Goal: Transaction & Acquisition: Purchase product/service

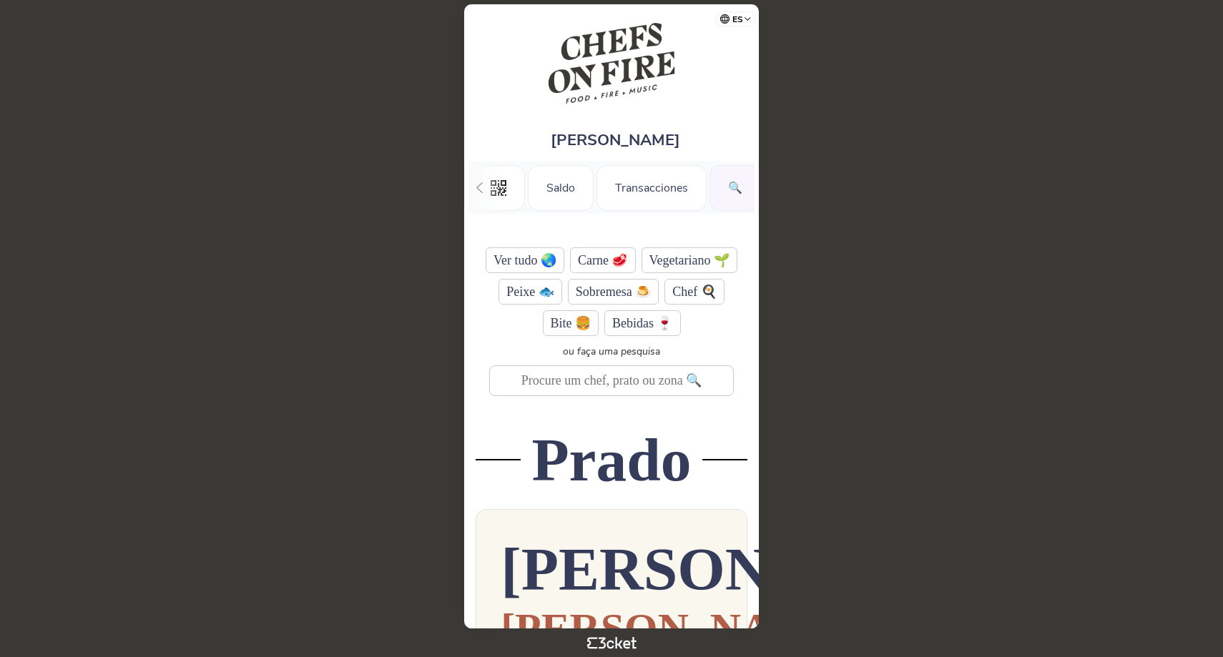
click at [709, 192] on div "🔍" at bounding box center [734, 188] width 51 height 46
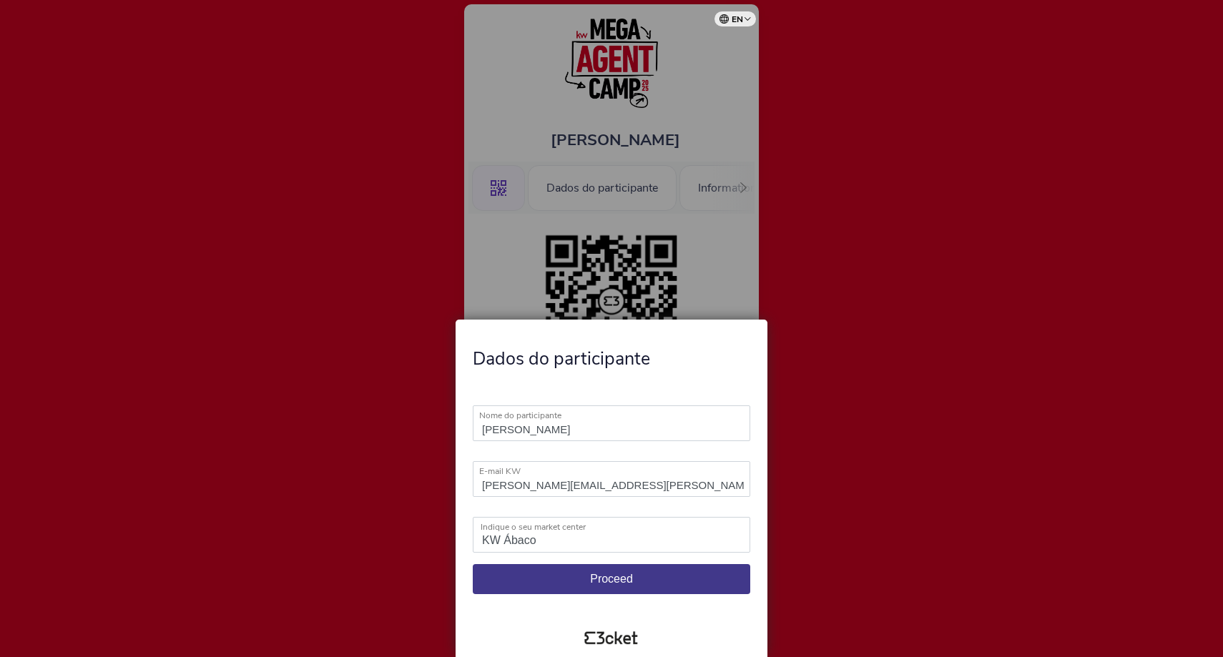
select select "KW Ábaco"
click at [681, 576] on button "Proceed" at bounding box center [611, 579] width 277 height 30
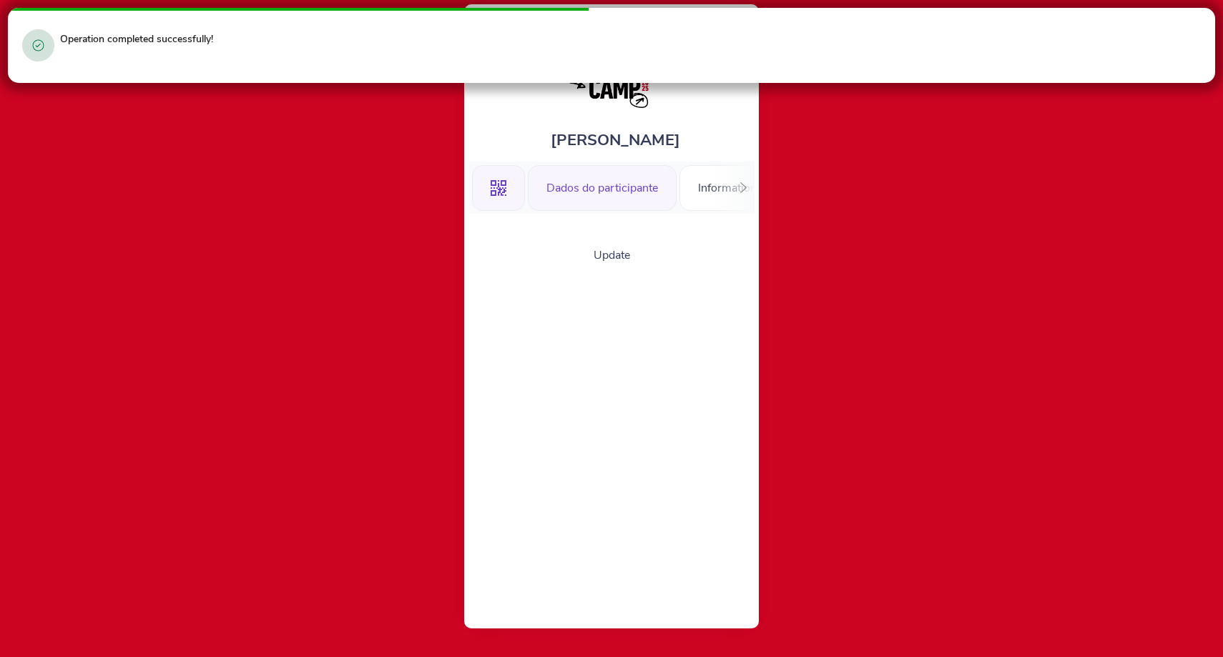
click at [515, 192] on div ".st0{fill-rule:evenodd;clip-rule:evenodd;}" at bounding box center [498, 188] width 53 height 46
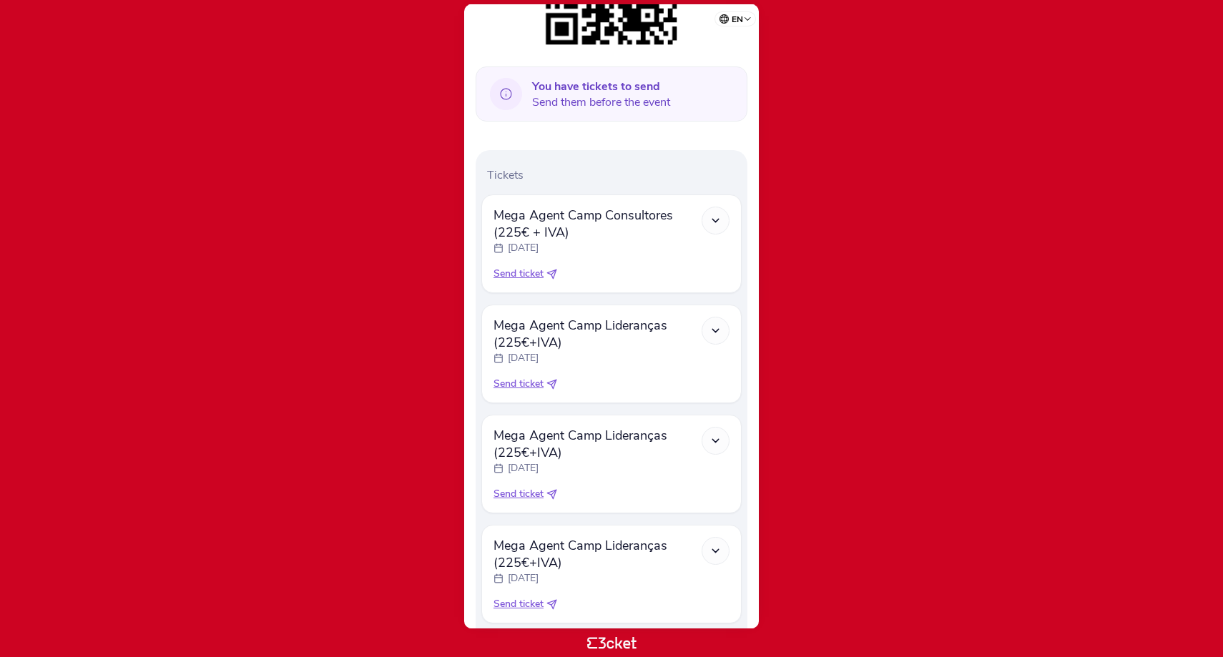
scroll to position [480, 0]
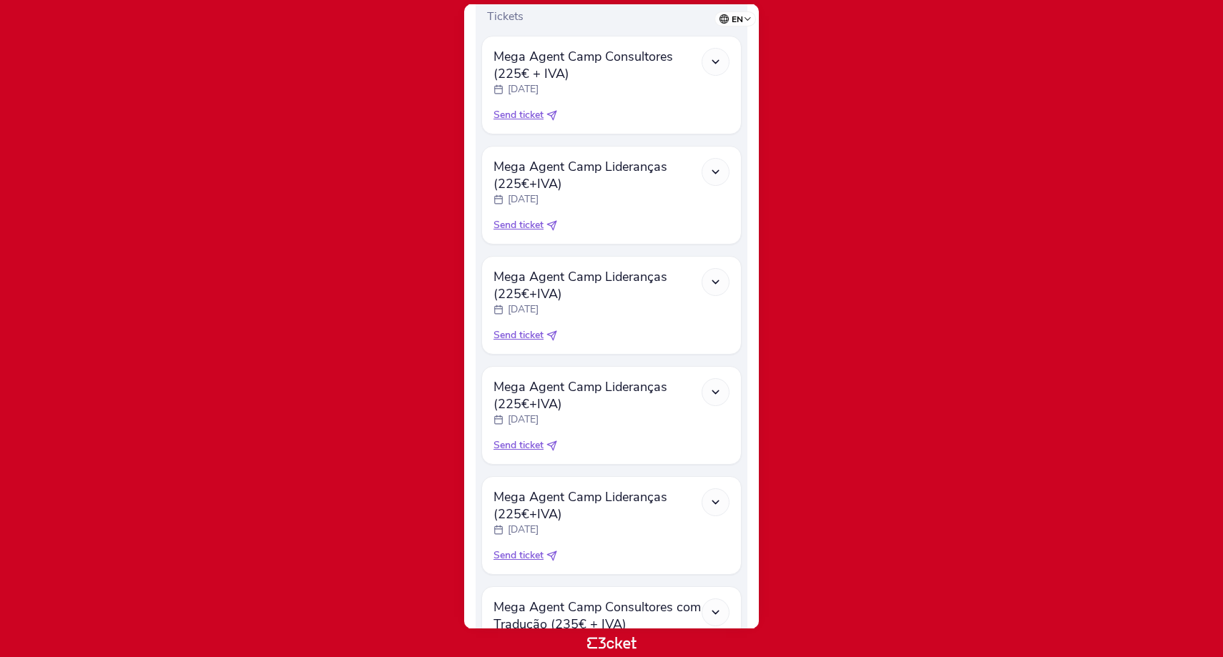
click at [531, 114] on span "Send ticket" at bounding box center [518, 115] width 50 height 14
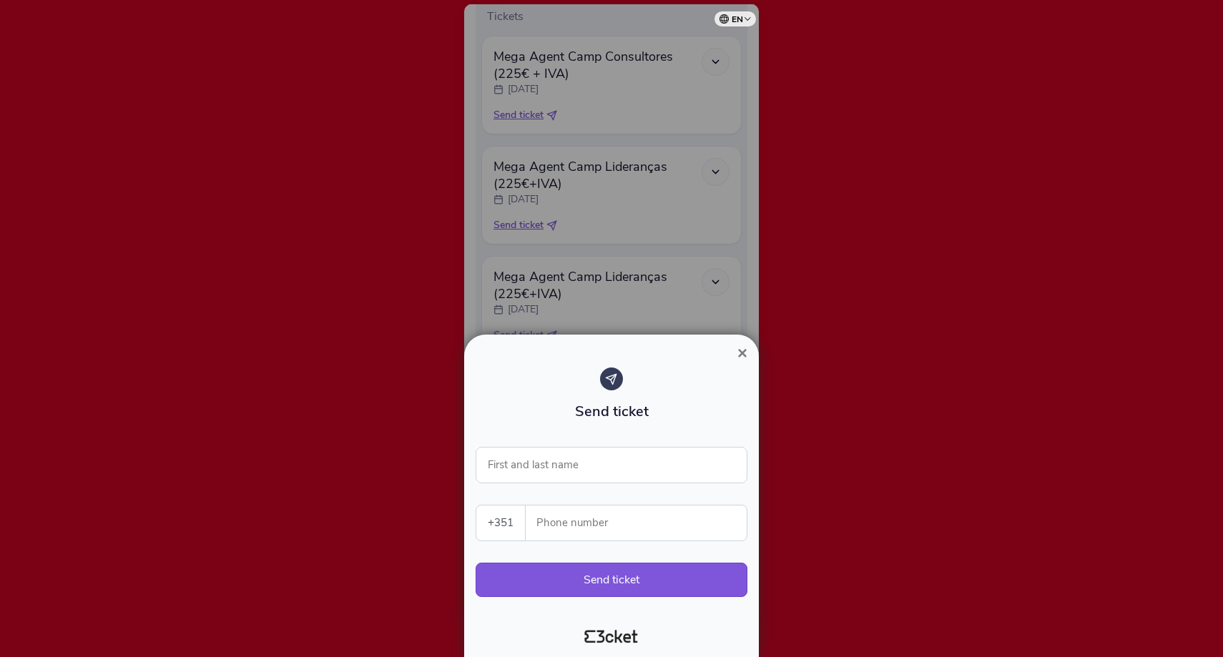
click at [741, 353] on span "×" at bounding box center [742, 352] width 10 height 19
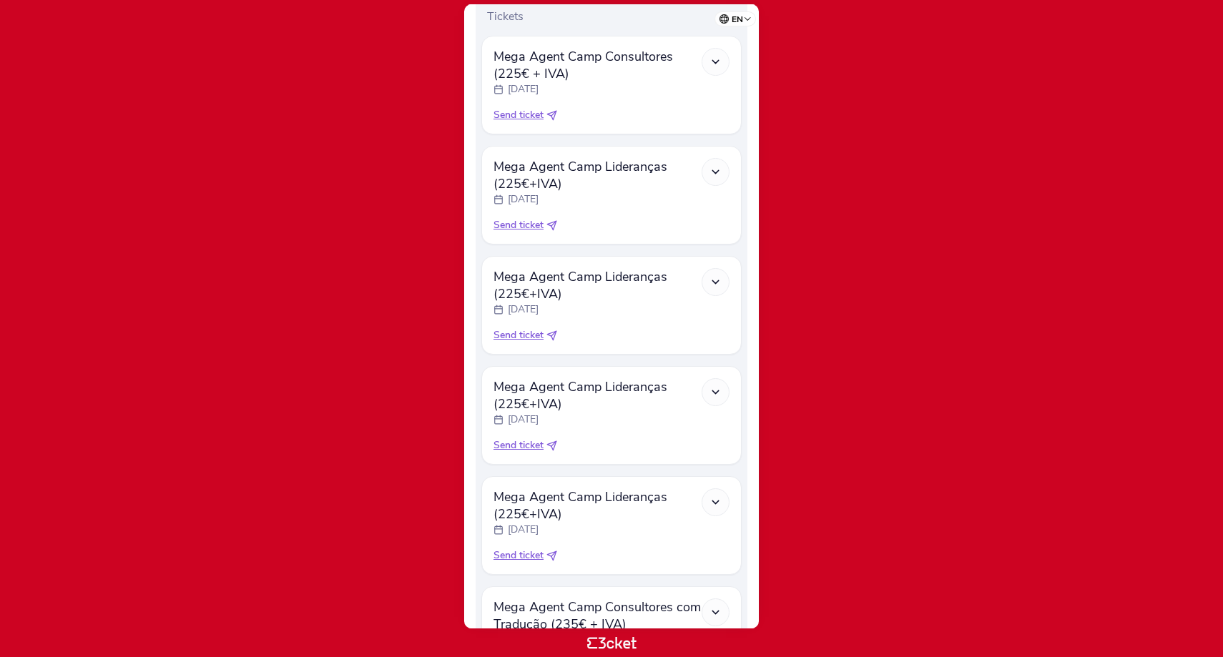
select select "pt_PT"
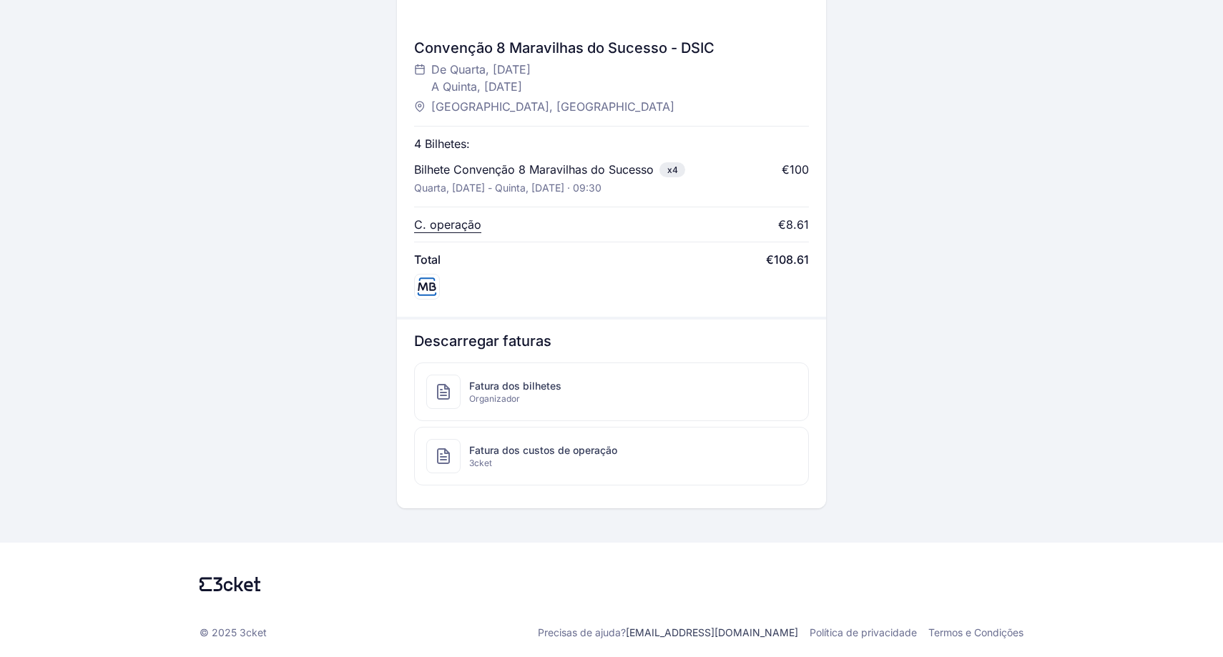
scroll to position [569, 0]
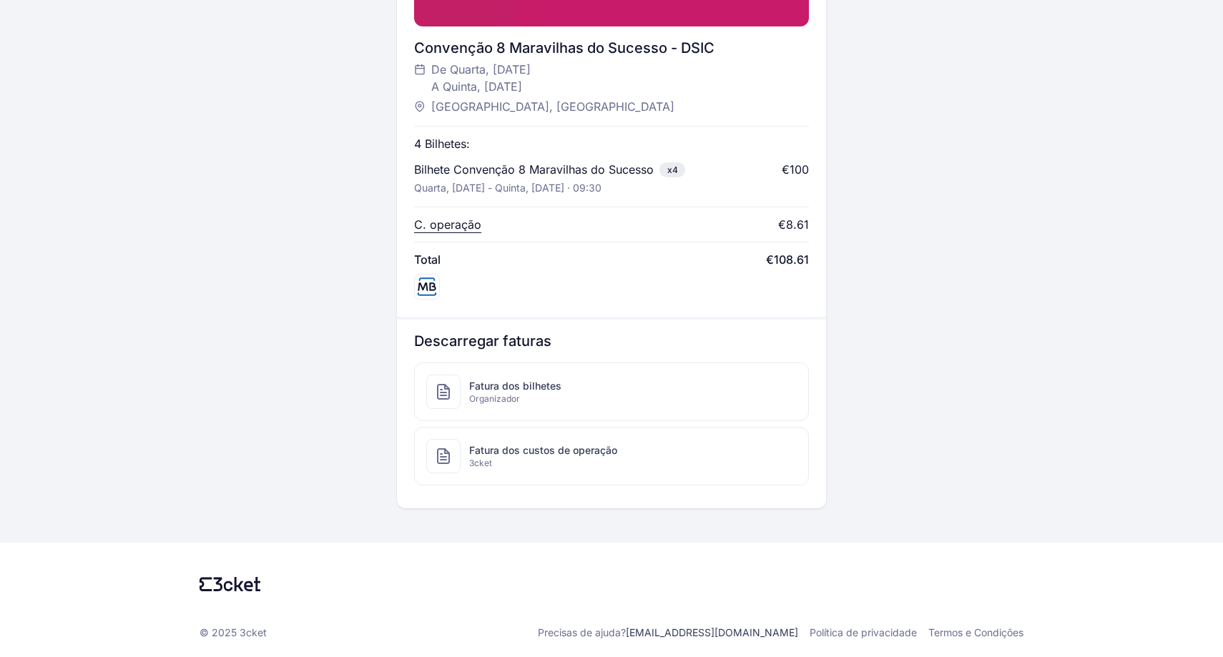
click at [546, 456] on span "Fatura dos custos de operação" at bounding box center [543, 450] width 148 height 14
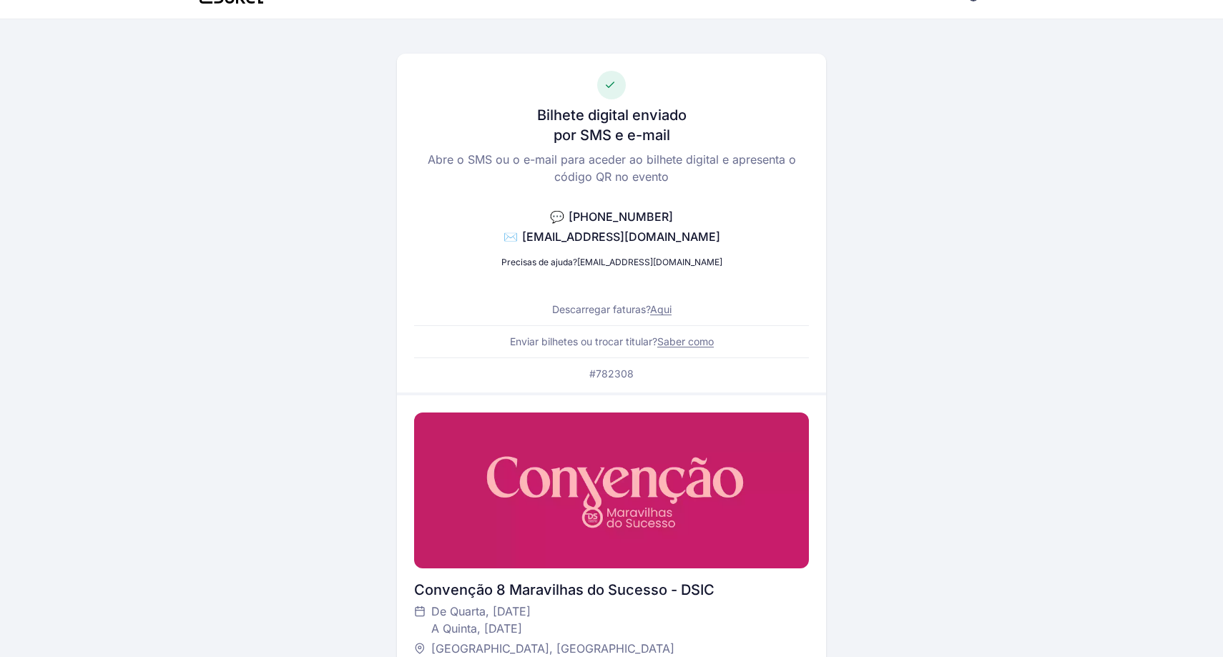
scroll to position [569, 0]
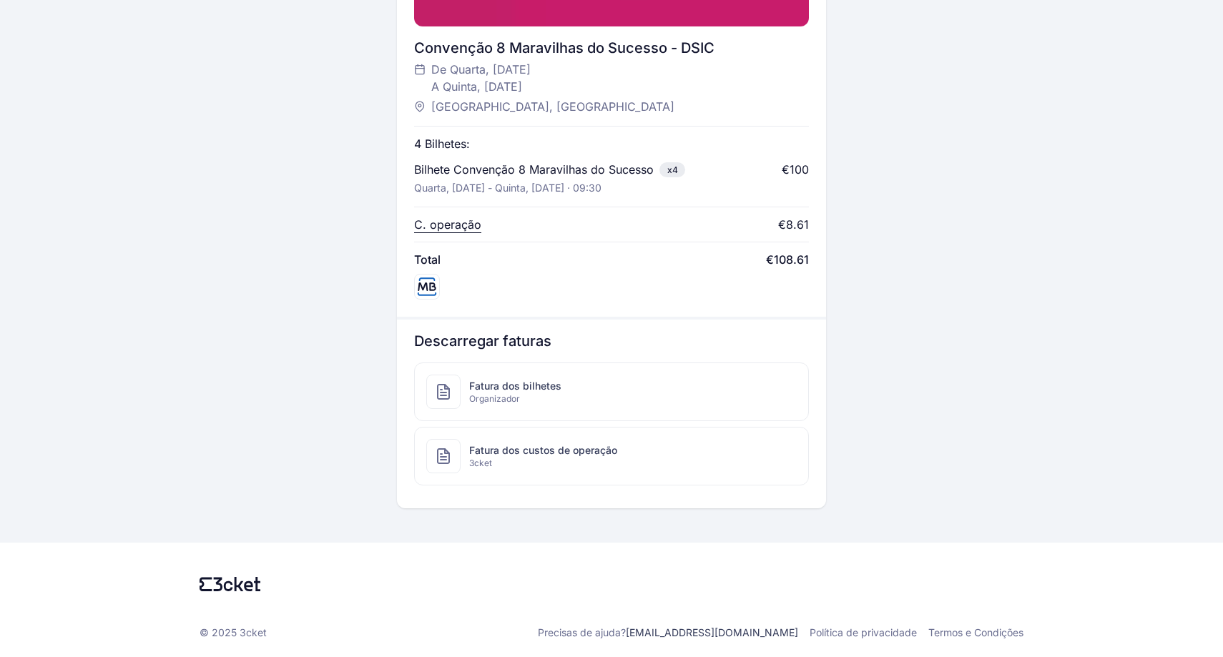
click at [602, 379] on div "Fatura dos bilhetes Organizador" at bounding box center [611, 391] width 393 height 57
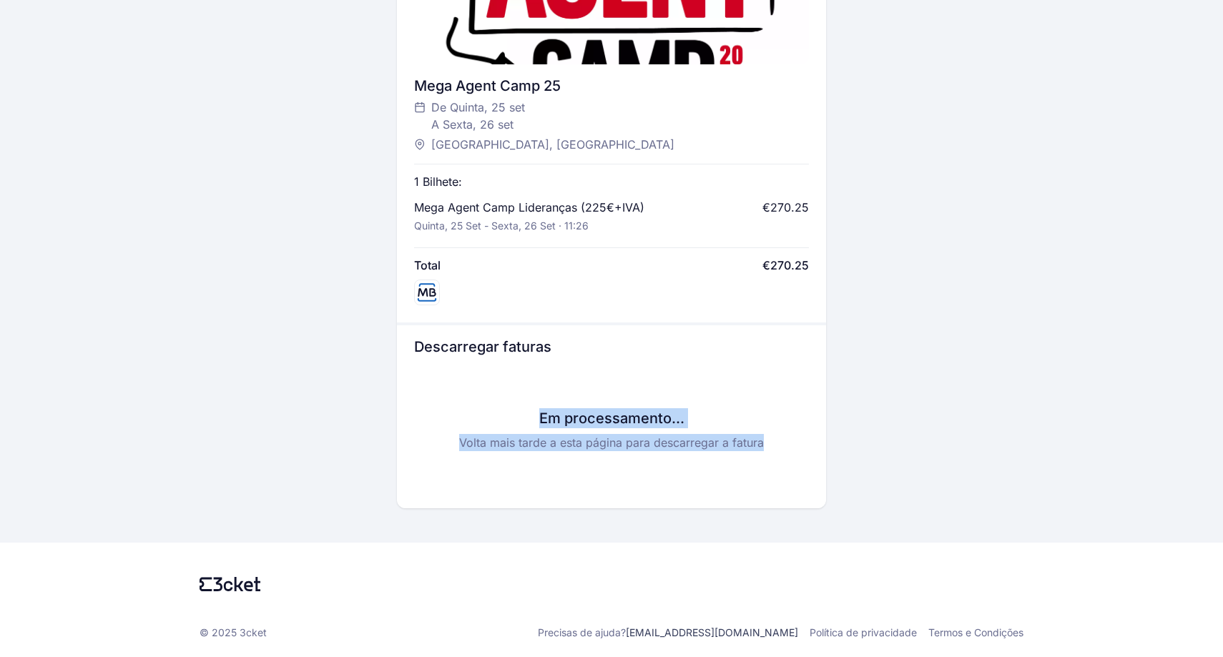
drag, startPoint x: 648, startPoint y: 370, endPoint x: 749, endPoint y: 483, distance: 150.9
click at [747, 480] on div "Em processamento... Volta mais tarde a esta página para descarregar a fatura" at bounding box center [611, 429] width 394 height 123
click at [749, 483] on div "Em processamento... Volta mais tarde a esta página para descarregar a fatura" at bounding box center [611, 429] width 394 height 123
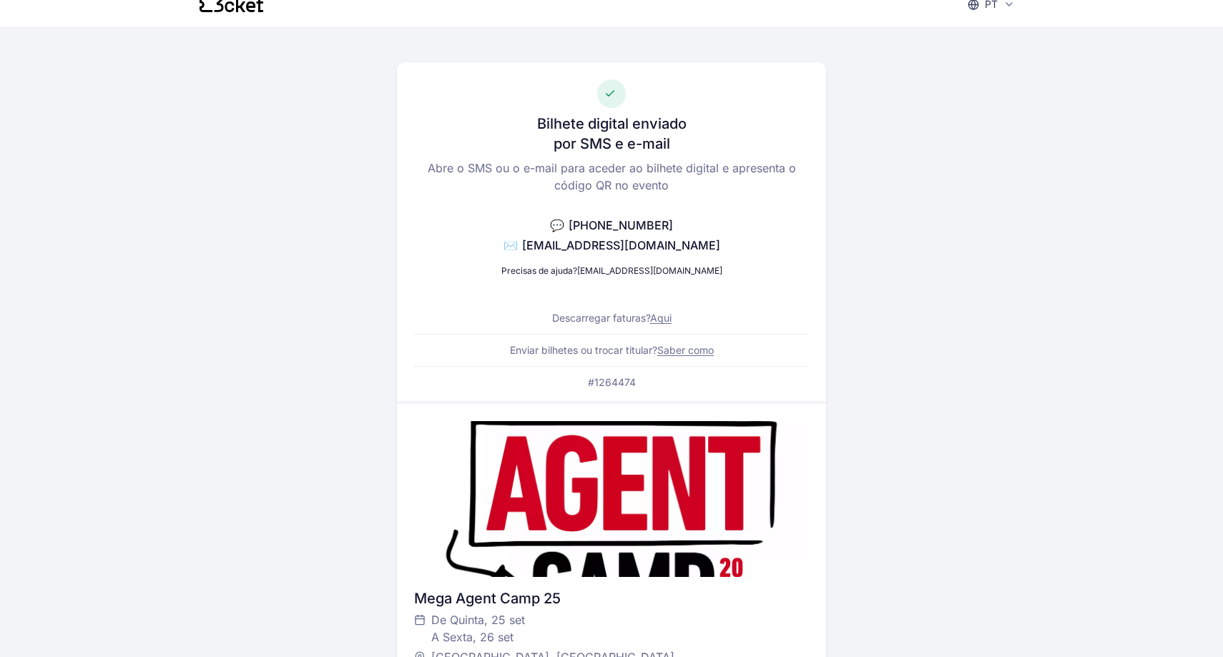
scroll to position [11, 0]
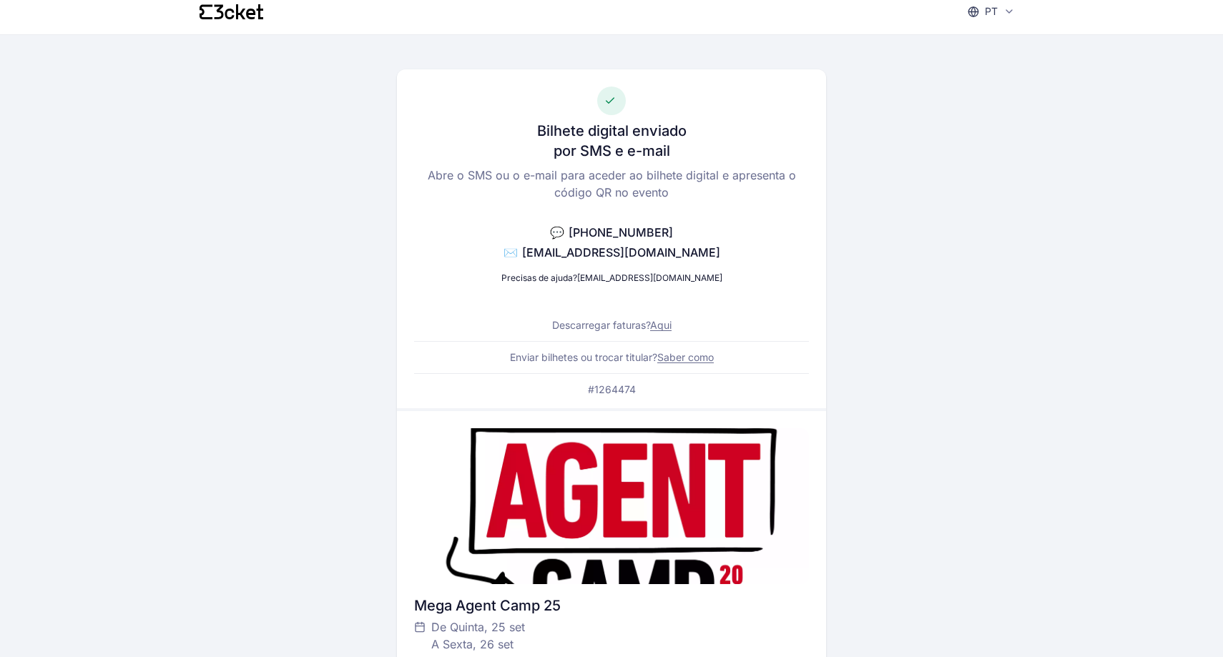
click at [661, 342] on div "Bilhete digital enviado por SMS e e-mail Abre o SMS ou o e-mail para aceder ao …" at bounding box center [611, 238] width 428 height 339
click at [661, 316] on div "Bilhete digital enviado por SMS e e-mail Abre o SMS ou o e-mail para aceder ao …" at bounding box center [611, 238] width 428 height 339
click at [664, 328] on link "Aqui" at bounding box center [660, 325] width 21 height 12
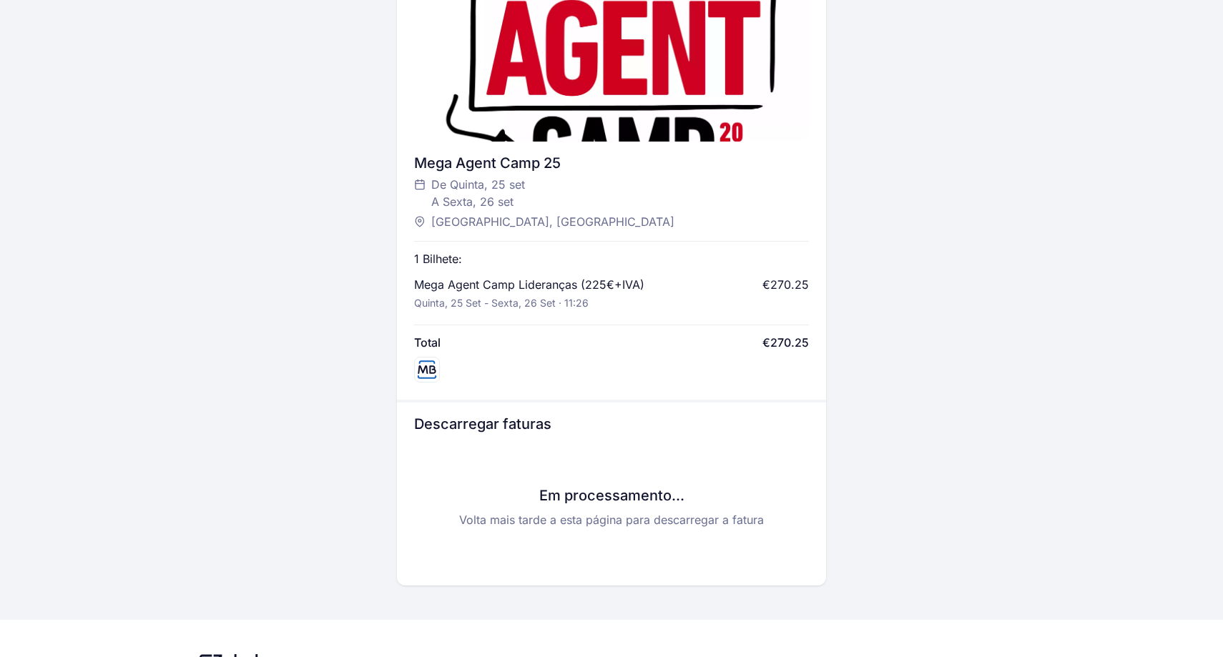
scroll to position [531, 0]
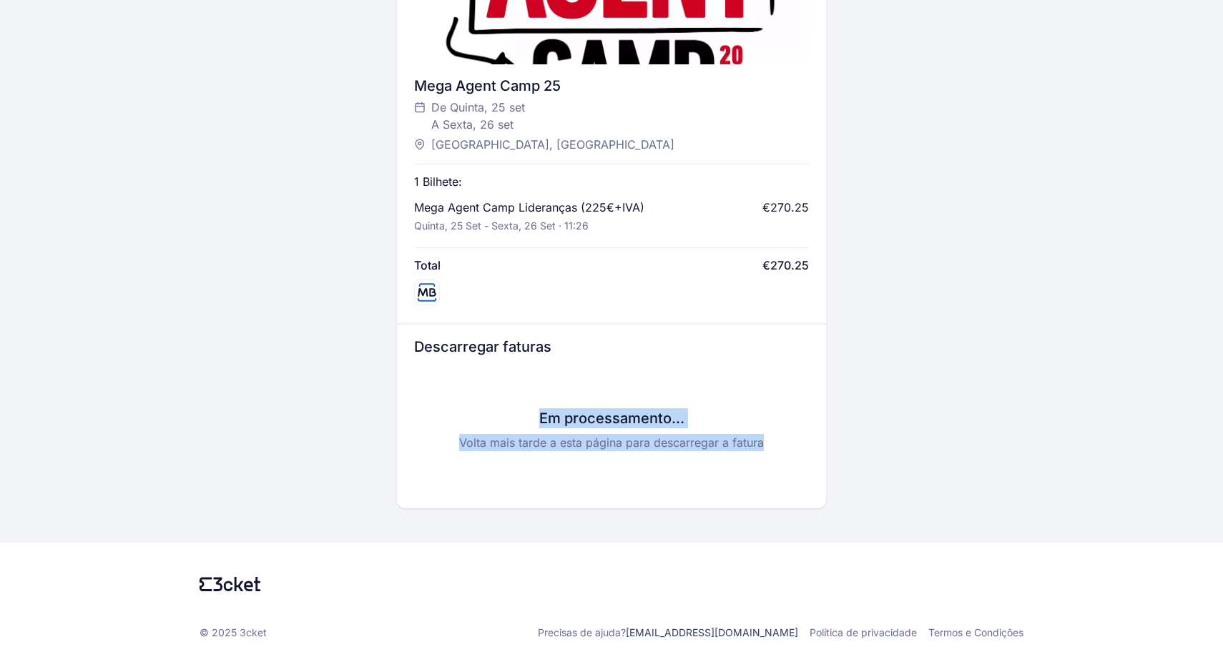
drag, startPoint x: 465, startPoint y: 412, endPoint x: 829, endPoint y: 495, distance: 373.2
click at [829, 495] on div "Bilhete digital enviado por SMS e e-mail Abre o SMS ou o e-mail para aceder ao …" at bounding box center [611, 11] width 824 height 993
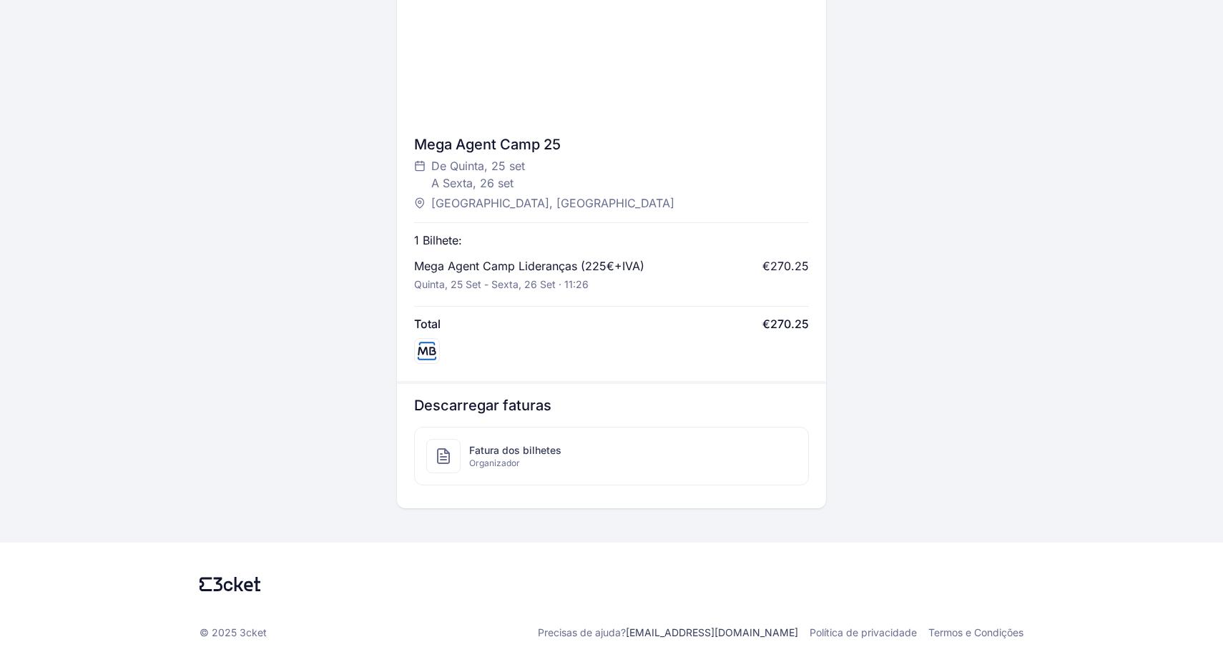
scroll to position [473, 0]
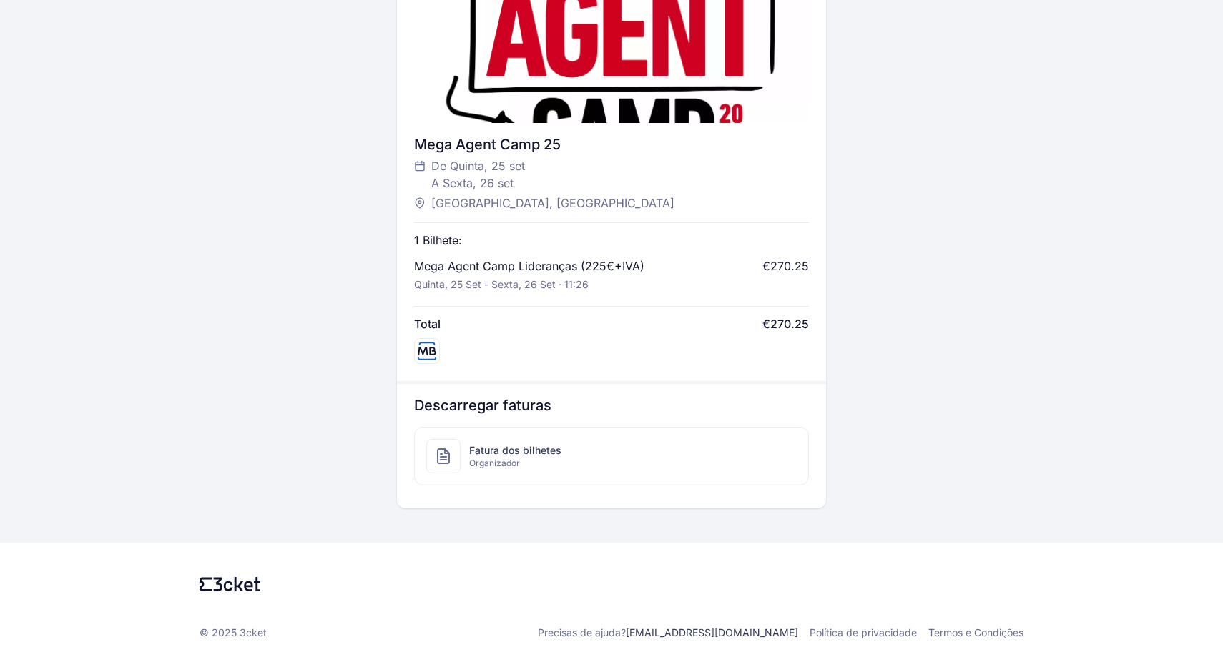
click at [550, 450] on span "Fatura dos bilhetes" at bounding box center [515, 450] width 92 height 14
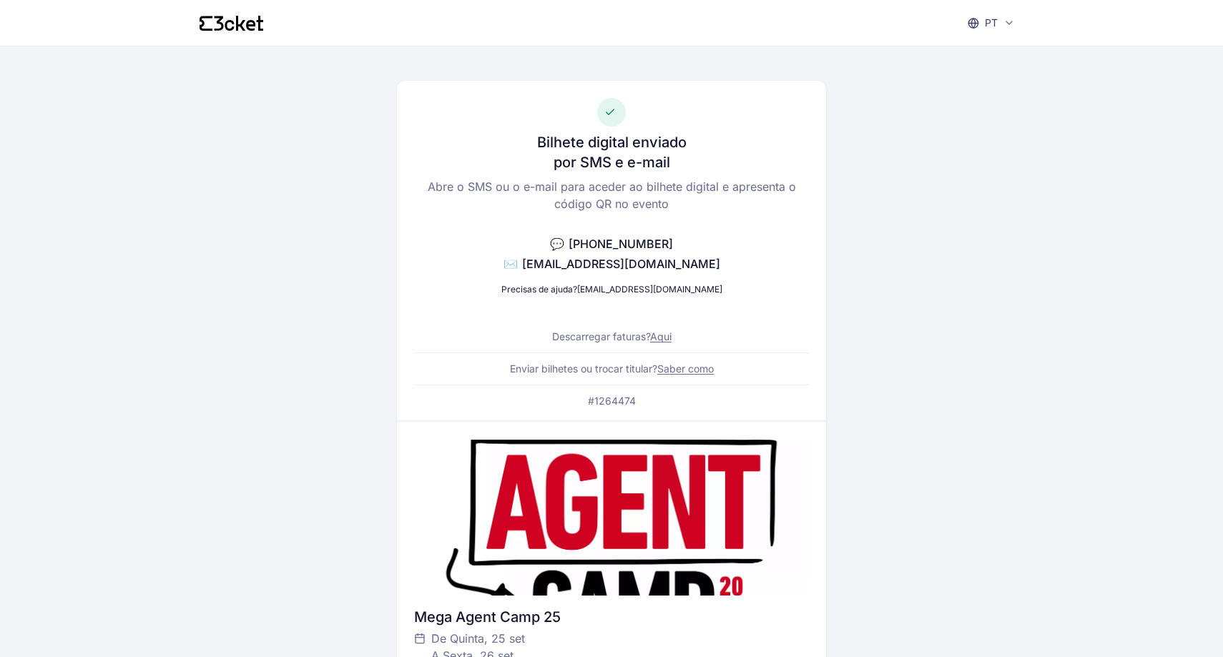
scroll to position [0, 0]
click at [623, 395] on p "#1264474" at bounding box center [612, 401] width 48 height 14
copy p "1264474"
drag, startPoint x: 691, startPoint y: 264, endPoint x: 560, endPoint y: 264, distance: 131.6
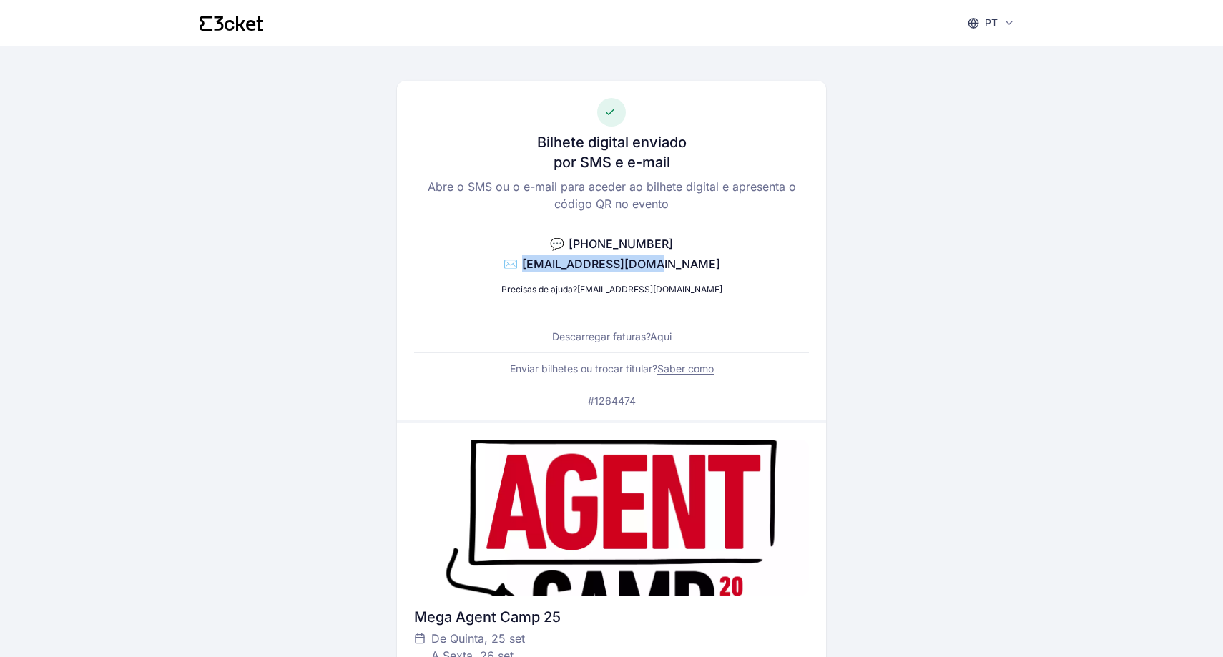
click at [560, 264] on div "Bilhete digital enviado por SMS e e-mail Abre o SMS ou o e-mail para aceder ao …" at bounding box center [611, 250] width 428 height 339
copy p "✉️ [EMAIL_ADDRESS][DOMAIN_NAME]"
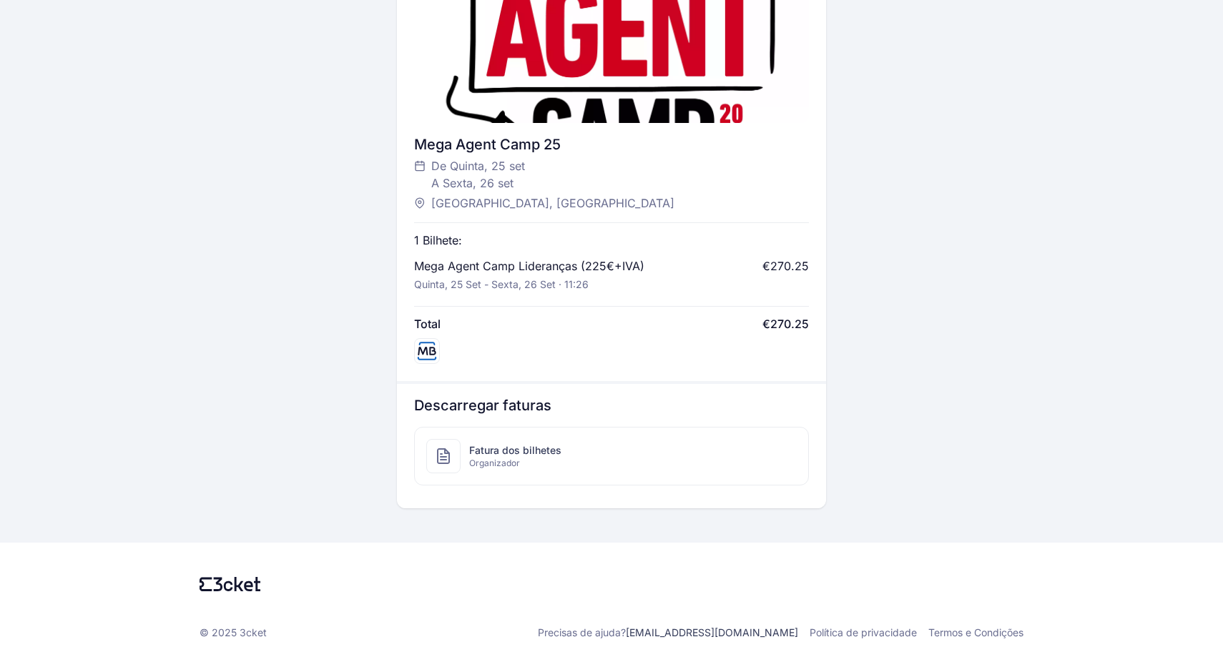
click at [591, 456] on div "Fatura dos bilhetes Organizador" at bounding box center [611, 456] width 393 height 57
